Goal: Navigation & Orientation: Find specific page/section

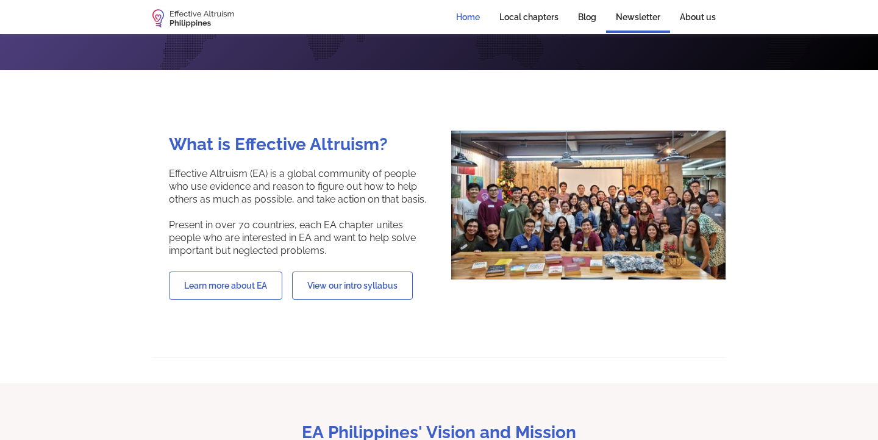
scroll to position [444, 0]
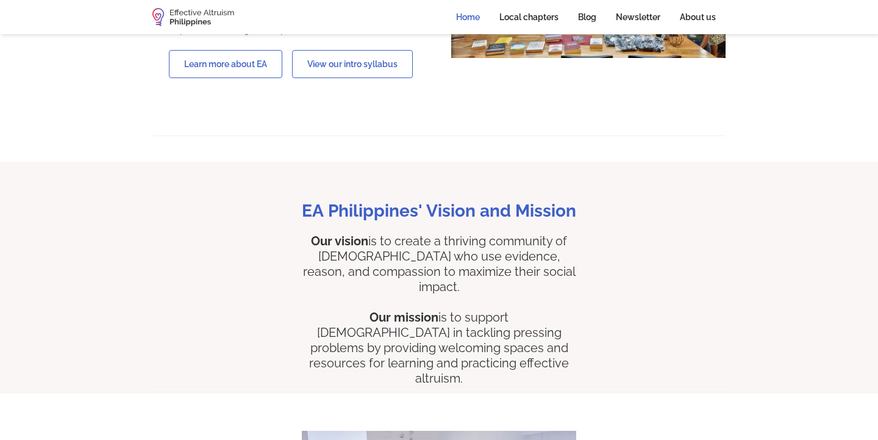
click at [358, 242] on p "Our vision is to create a thriving community of Filipinos who use evidence, rea…" at bounding box center [439, 310] width 274 height 152
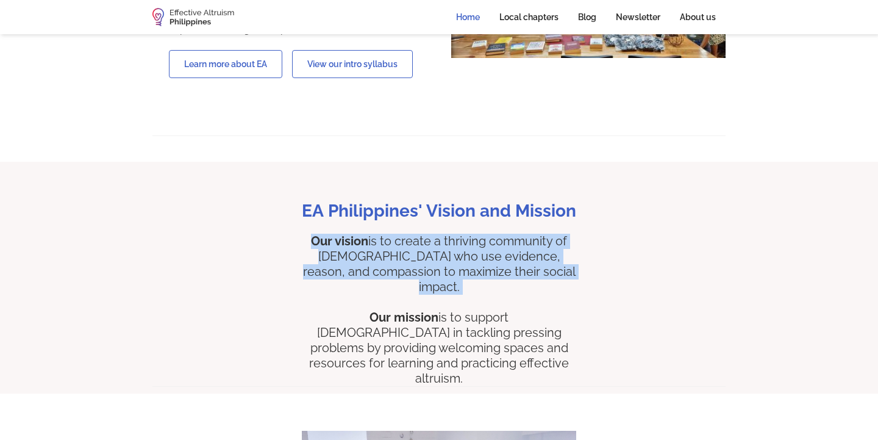
click at [358, 242] on p "Our vision is to create a thriving community of Filipinos who use evidence, rea…" at bounding box center [439, 310] width 274 height 152
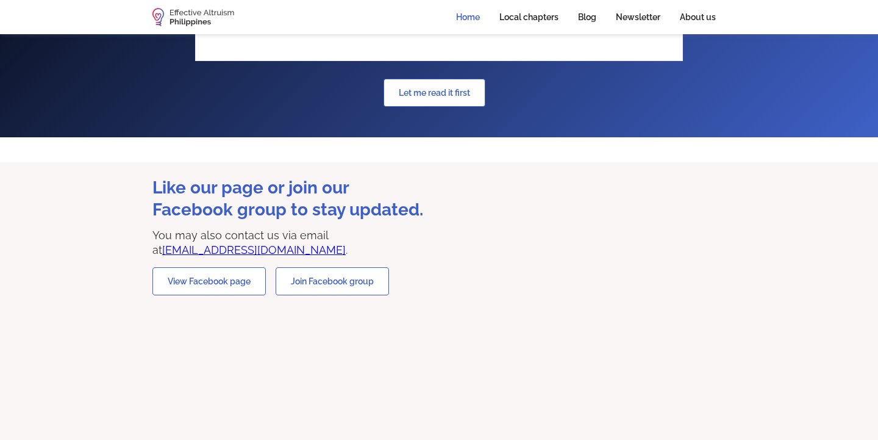
scroll to position [1248, 0]
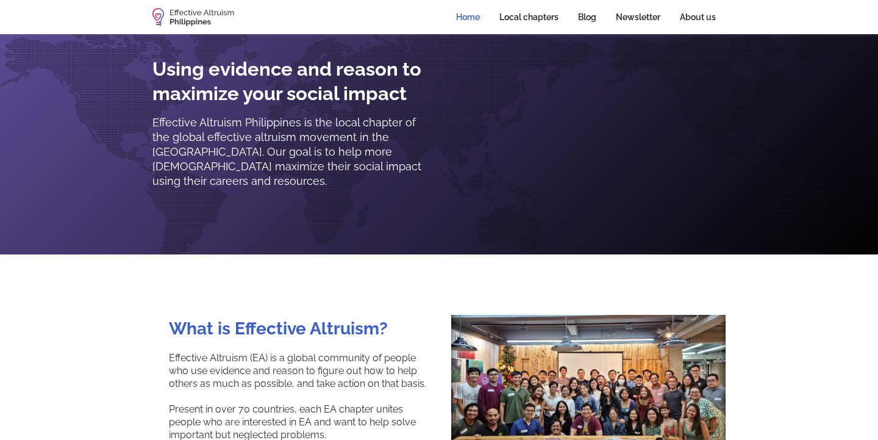
scroll to position [100, 0]
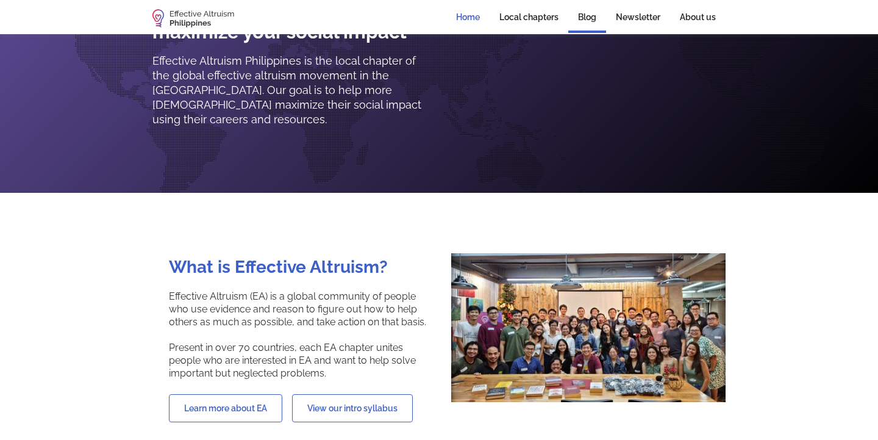
click at [590, 19] on link "Blog" at bounding box center [588, 18] width 38 height 29
click at [584, 20] on link "Blog" at bounding box center [588, 18] width 38 height 29
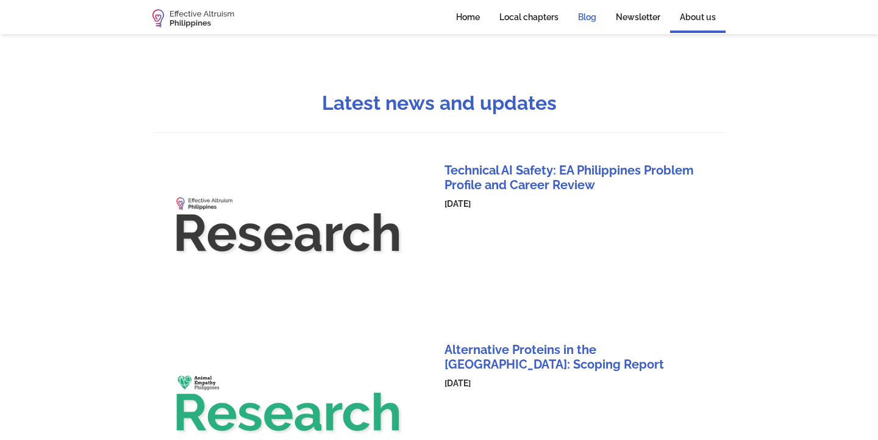
scroll to position [13, 0]
